Goal: Task Accomplishment & Management: Manage account settings

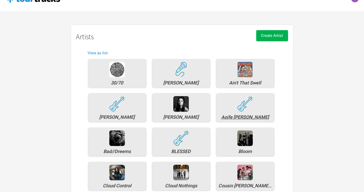
scroll to position [15, 0]
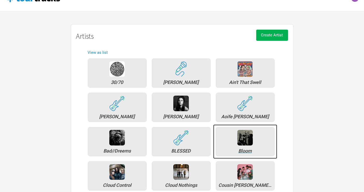
click at [247, 148] on div "Bloom" at bounding box center [245, 150] width 53 height 5
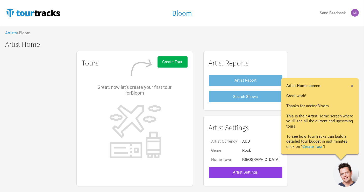
click at [247, 169] on span "Artist Settings" at bounding box center [245, 171] width 25 height 5
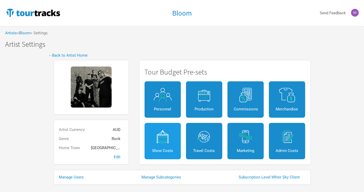
scroll to position [10, 0]
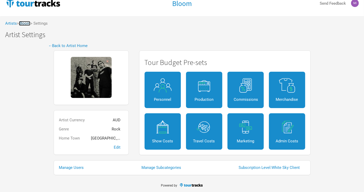
click at [25, 24] on link "Bloom" at bounding box center [24, 23] width 11 height 5
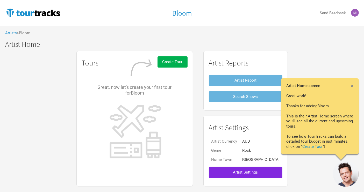
click at [353, 86] on span "×" at bounding box center [352, 86] width 3 height 6
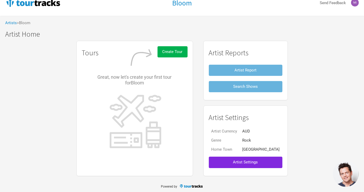
scroll to position [10, 0]
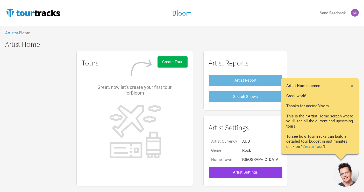
click at [251, 171] on span "Artist Settings" at bounding box center [245, 171] width 25 height 5
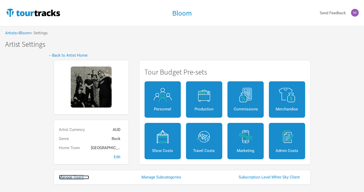
click at [76, 178] on link "Manage Users" at bounding box center [74, 177] width 30 height 4
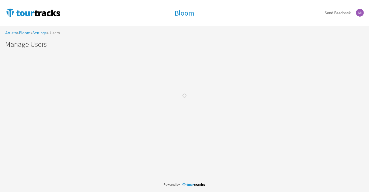
select select "50"
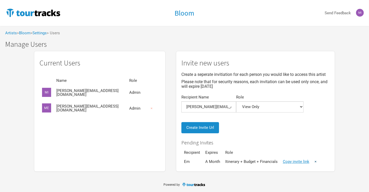
click at [314, 160] on link "×" at bounding box center [315, 161] width 2 height 5
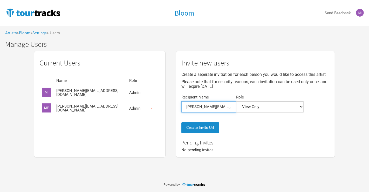
click at [207, 110] on input "mikel@whitesky.com.au" at bounding box center [208, 106] width 55 height 11
type input "Em L"
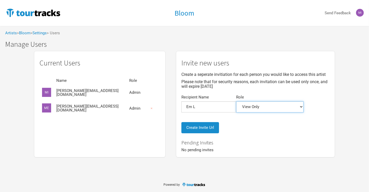
click at [243, 105] on select "Admin Itinerary + Budget + Financials Itinerary Only Budgets Only Financials On…" at bounding box center [269, 106] width 67 height 11
select select "5"
click at [236, 101] on select "Admin Itinerary + Budget + Financials Itinerary Only Budgets Only Financials On…" at bounding box center [269, 106] width 67 height 11
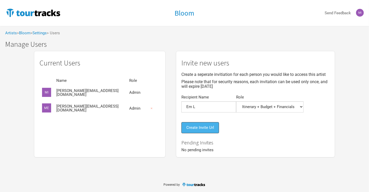
click at [202, 131] on button "Create Invite Url" at bounding box center [200, 127] width 38 height 11
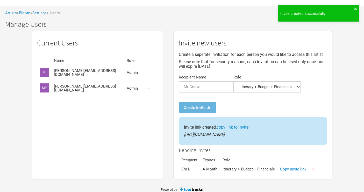
scroll to position [20, 0]
click at [294, 169] on link "Copy invite link" at bounding box center [293, 168] width 26 height 5
